Goal: Task Accomplishment & Management: Complete application form

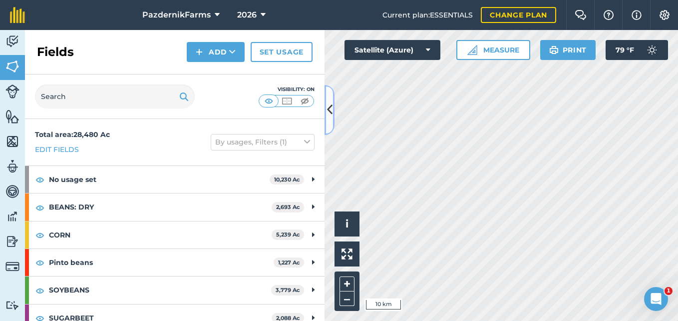
click at [329, 114] on icon at bounding box center [329, 109] width 5 height 17
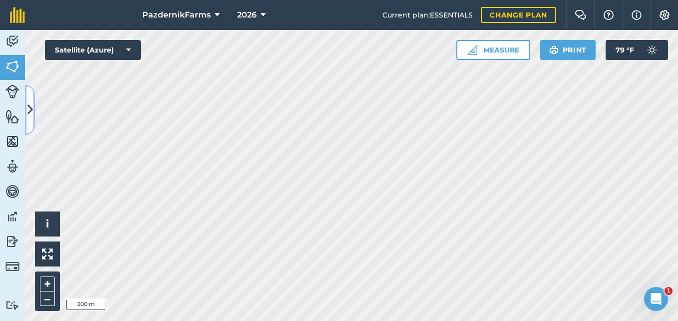
click at [28, 121] on button at bounding box center [30, 110] width 10 height 50
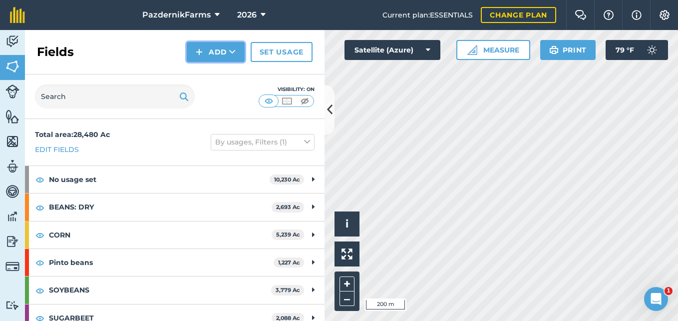
click at [214, 54] on button "Add" at bounding box center [216, 52] width 58 height 20
click at [219, 70] on link "Draw" at bounding box center [215, 74] width 55 height 22
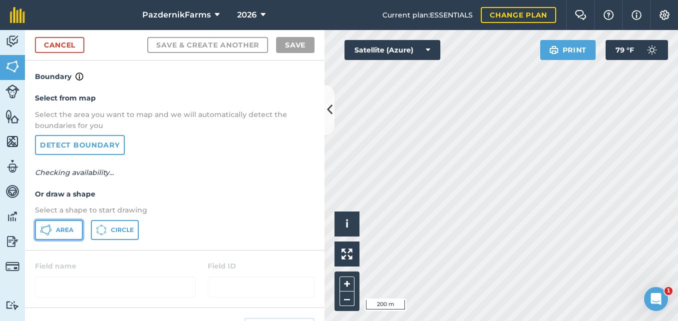
click at [64, 221] on button "Area" at bounding box center [59, 230] width 48 height 20
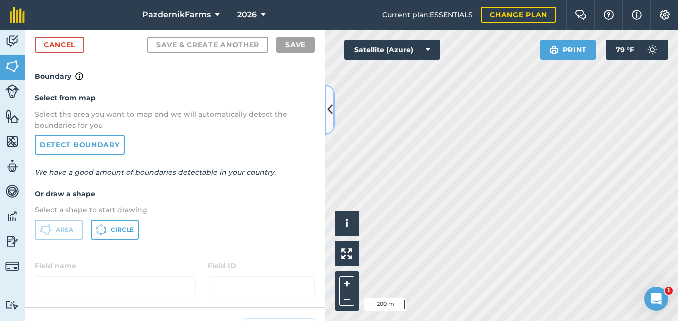
click at [328, 123] on button at bounding box center [330, 110] width 10 height 50
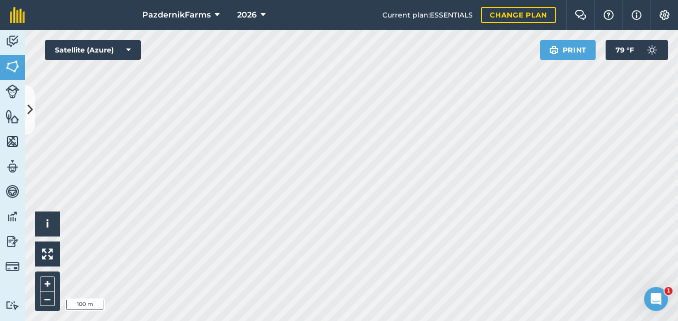
click at [409, 320] on html "PazdernikFarms 2026 Current plan : ESSENTIALS Change plan Farm Chat Help Info S…" at bounding box center [339, 160] width 678 height 321
click at [390, 320] on html "PazdernikFarms 2026 Current plan : ESSENTIALS Change plan Farm Chat Help Info S…" at bounding box center [339, 160] width 678 height 321
click at [31, 118] on icon at bounding box center [29, 109] width 5 height 17
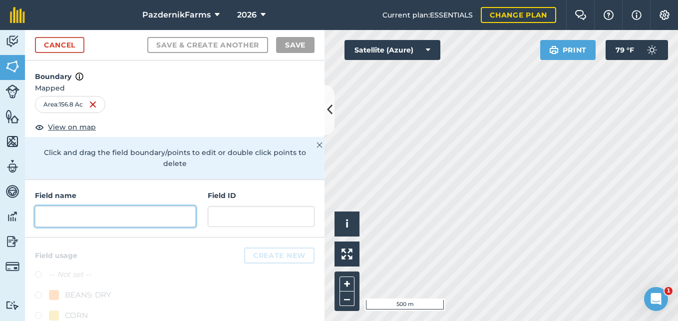
click at [90, 220] on input "text" at bounding box center [115, 216] width 161 height 21
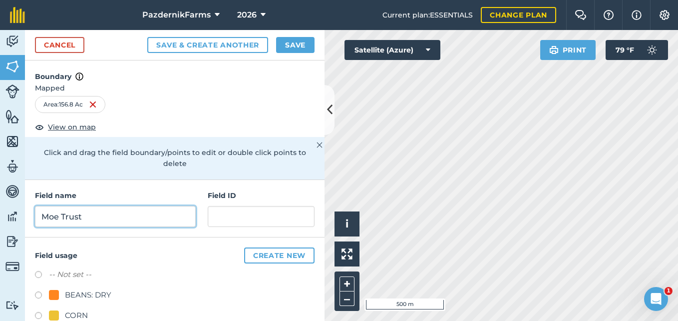
type input "Moe Trust"
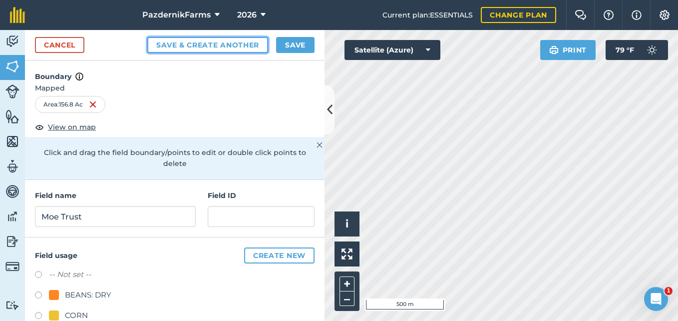
click at [238, 44] on button "Save & Create Another" at bounding box center [207, 45] width 121 height 16
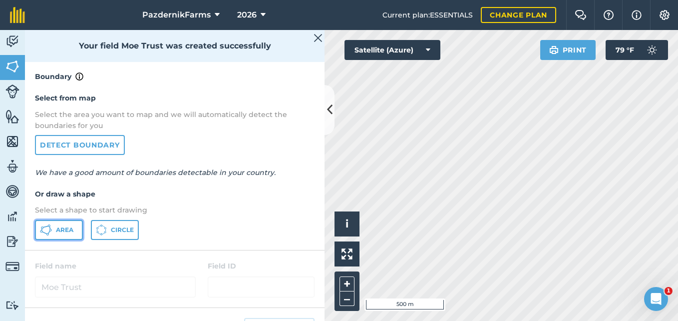
click at [37, 236] on button "Area" at bounding box center [59, 230] width 48 height 20
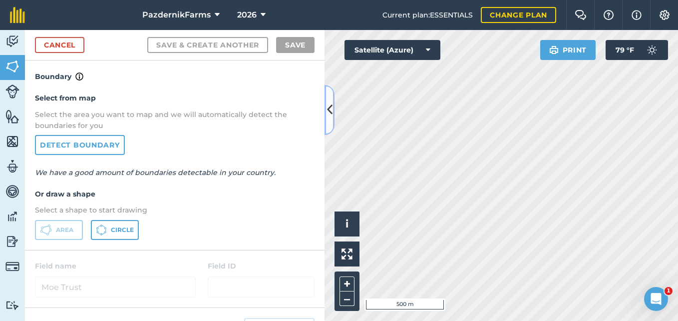
click at [325, 116] on button at bounding box center [330, 110] width 10 height 50
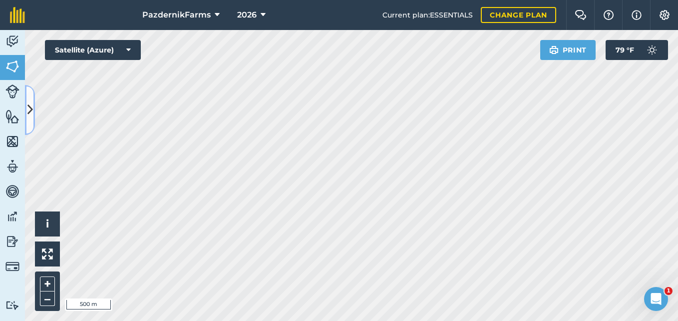
click at [32, 122] on button at bounding box center [30, 110] width 10 height 50
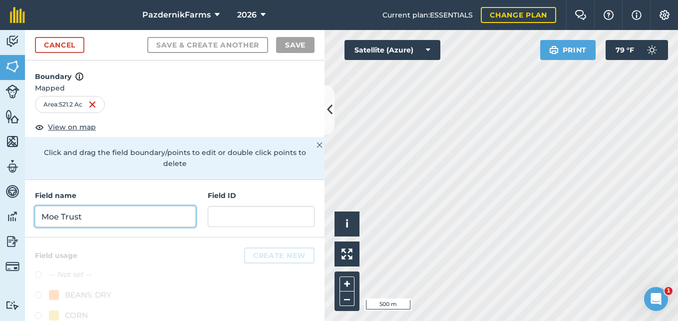
click at [125, 215] on input "Moe Trust" at bounding box center [115, 216] width 161 height 21
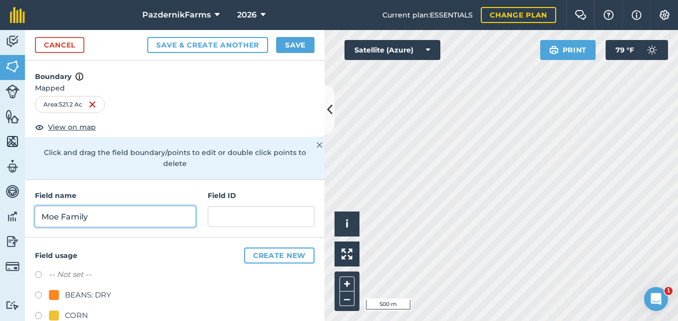
type input "Moe Family"
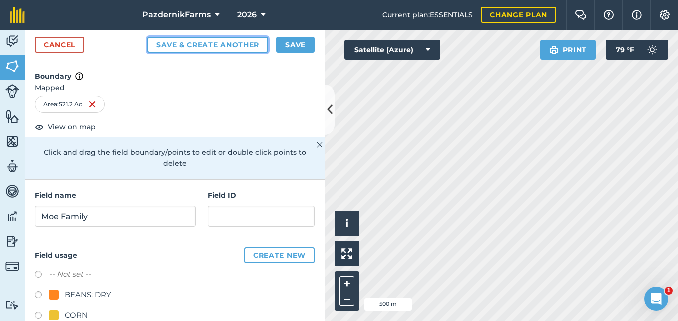
click at [219, 40] on button "Save & Create Another" at bounding box center [207, 45] width 121 height 16
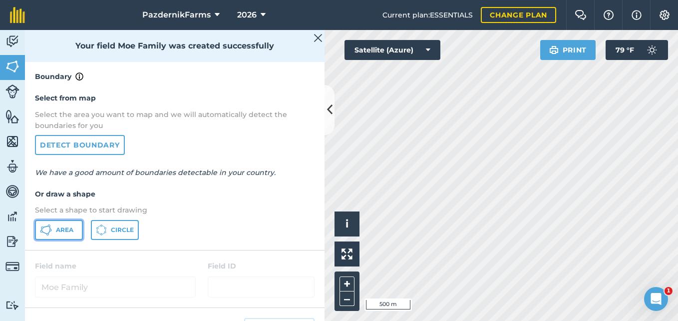
click at [65, 232] on span "Area" at bounding box center [64, 230] width 17 height 8
click at [325, 121] on button at bounding box center [330, 110] width 10 height 50
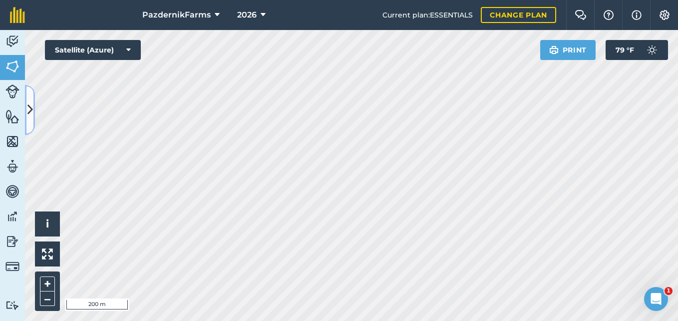
click at [33, 118] on button at bounding box center [30, 110] width 10 height 50
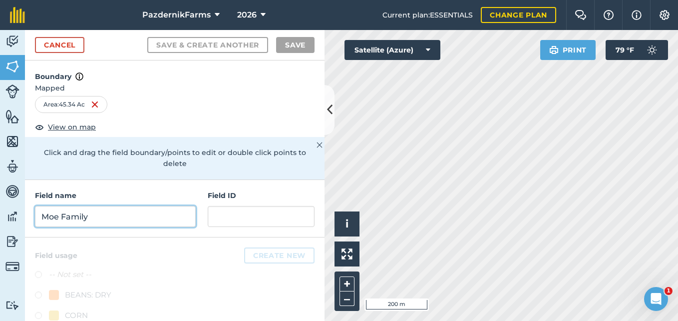
click at [103, 222] on input "Moe Family" at bounding box center [115, 216] width 161 height 21
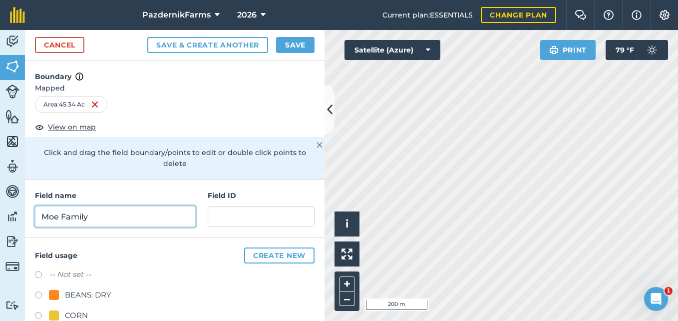
type input "Moe Family"
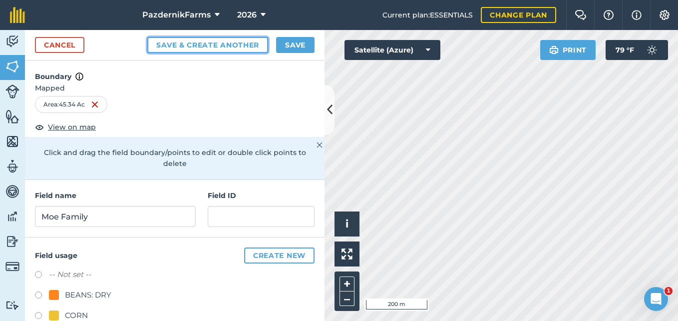
click at [153, 45] on button "Save & Create Another" at bounding box center [207, 45] width 121 height 16
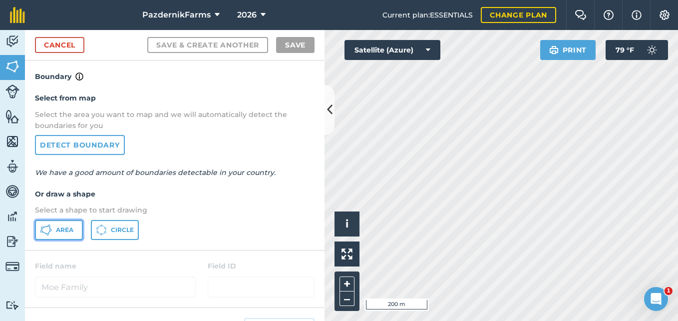
click at [75, 231] on button "Area" at bounding box center [59, 230] width 48 height 20
click at [327, 112] on icon at bounding box center [329, 109] width 5 height 17
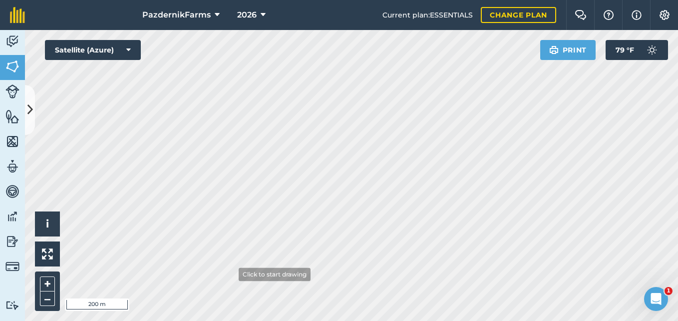
click at [253, 320] on html "PazdernikFarms 2026 Current plan : ESSENTIALS Change plan Farm Chat Help Info S…" at bounding box center [339, 160] width 678 height 321
click at [333, 320] on html "PazdernikFarms 2026 Current plan : ESSENTIALS Change plan Farm Chat Help Info S…" at bounding box center [339, 160] width 678 height 321
click at [27, 117] on icon at bounding box center [29, 109] width 5 height 17
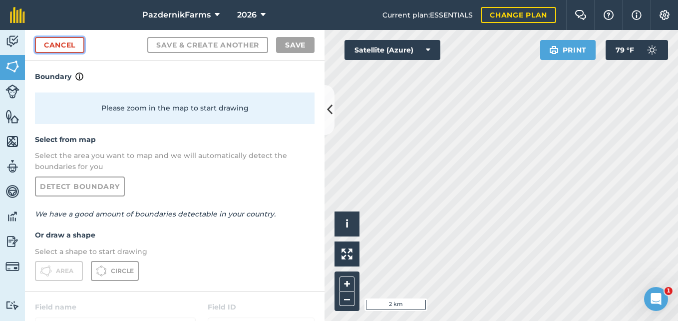
click at [46, 45] on link "Cancel" at bounding box center [59, 45] width 49 height 16
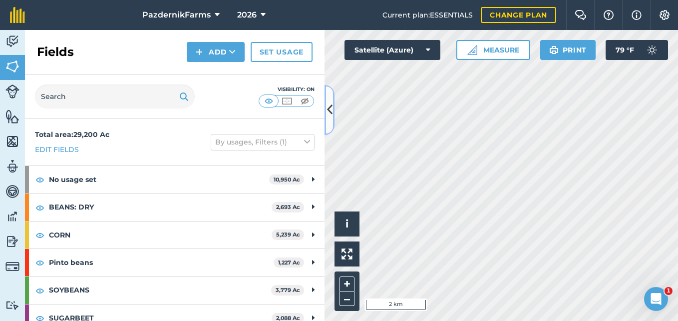
click at [329, 110] on icon at bounding box center [329, 109] width 5 height 17
